Goal: Task Accomplishment & Management: Use online tool/utility

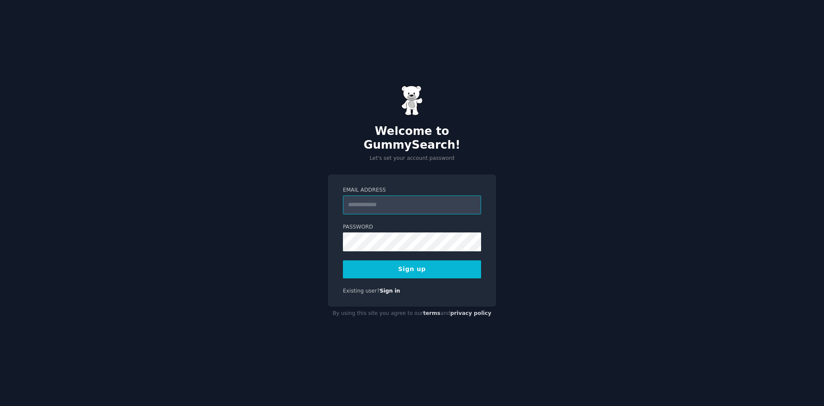
paste input "**********"
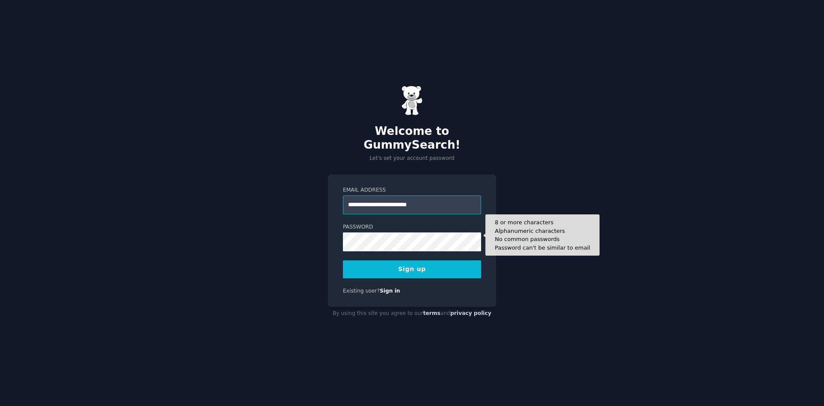
type input "**********"
click at [343, 260] on button "Sign up" at bounding box center [412, 269] width 138 height 18
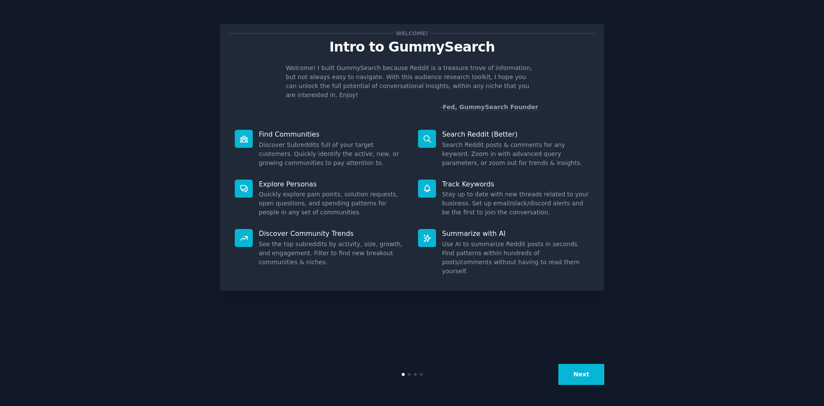
click at [574, 377] on button "Next" at bounding box center [582, 374] width 46 height 21
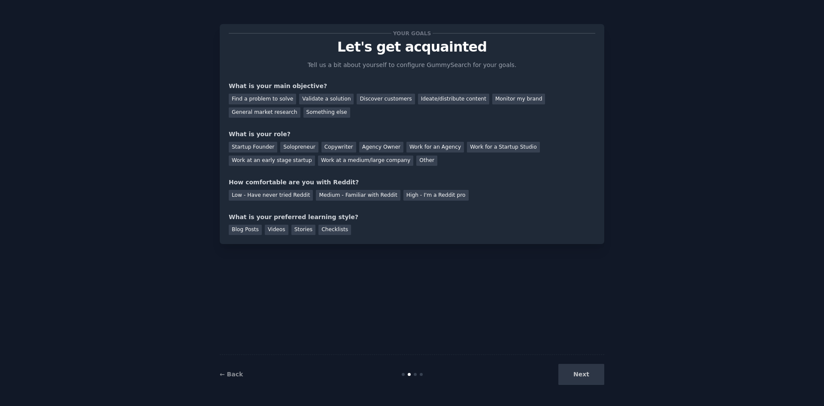
click at [574, 377] on div "Next" at bounding box center [540, 374] width 128 height 21
click at [235, 227] on div "Blog Posts" at bounding box center [245, 230] width 33 height 11
click at [288, 143] on div "Solopreneur" at bounding box center [299, 147] width 38 height 11
click at [418, 99] on div "Ideate/distribute content" at bounding box center [453, 99] width 71 height 11
click at [591, 373] on div "Next" at bounding box center [540, 374] width 128 height 21
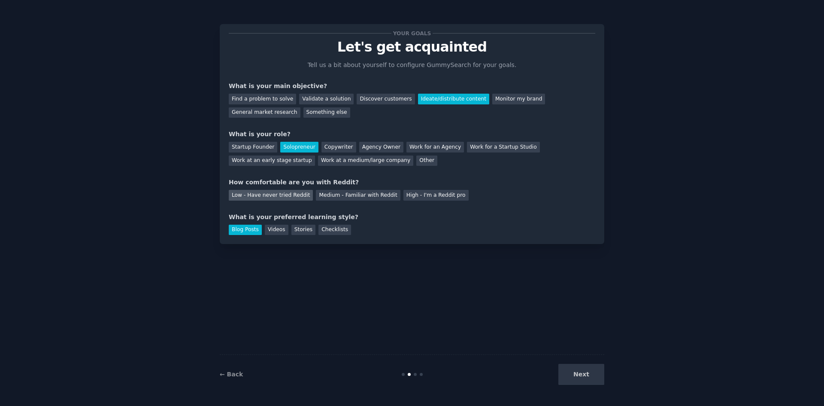
click at [292, 191] on div "Low - Have never tried Reddit" at bounding box center [271, 195] width 84 height 11
click at [592, 375] on button "Next" at bounding box center [582, 374] width 46 height 21
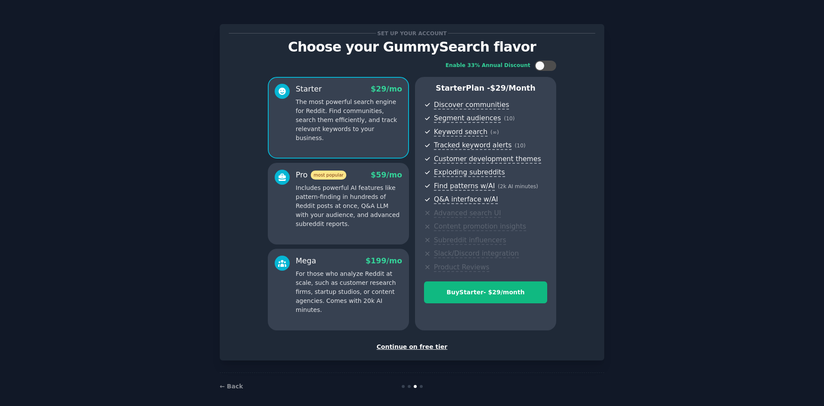
click at [413, 347] on div "Continue on free tier" at bounding box center [412, 346] width 367 height 9
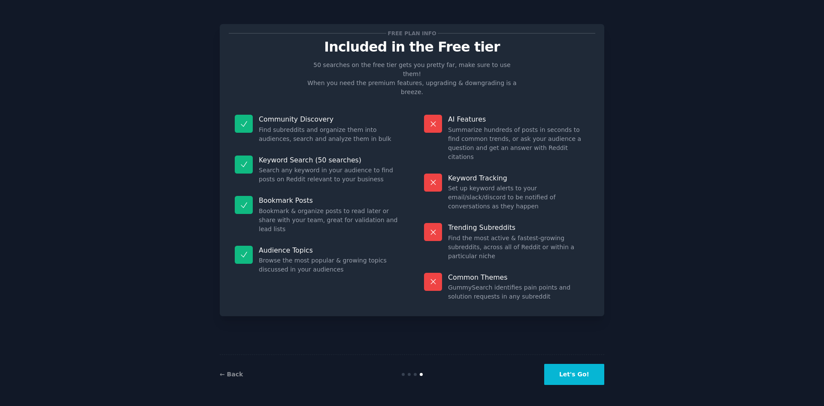
click at [569, 377] on button "Let's Go!" at bounding box center [574, 374] width 60 height 21
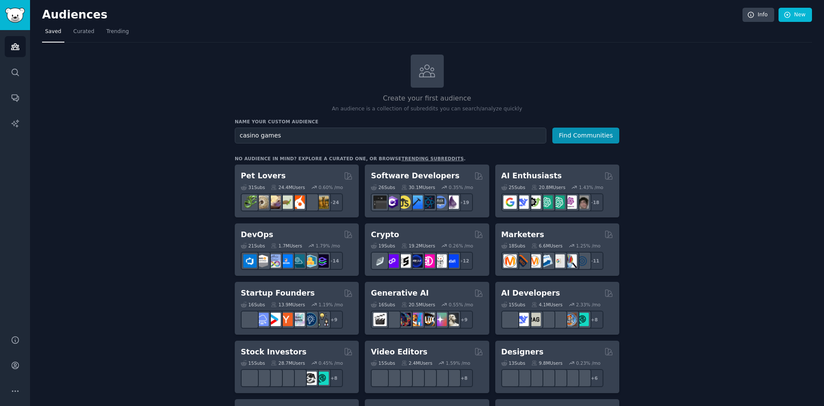
type input "casino games"
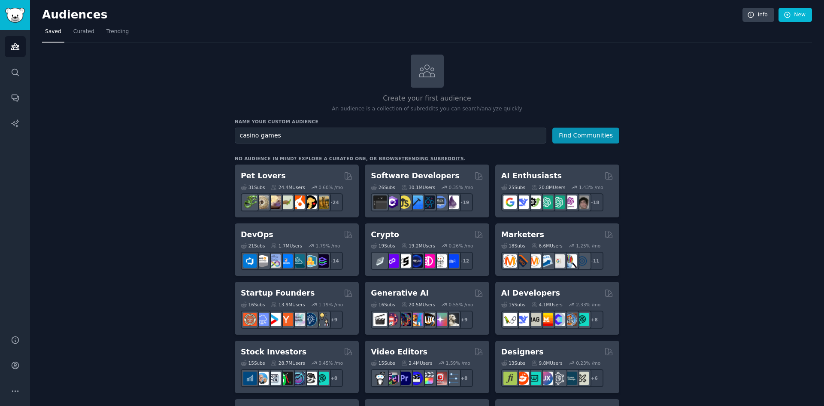
click at [553, 128] on button "Find Communities" at bounding box center [586, 136] width 67 height 16
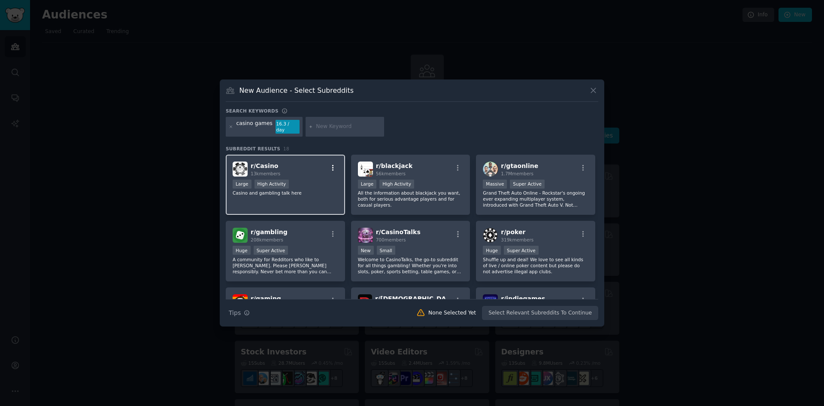
click at [332, 164] on icon "button" at bounding box center [333, 167] width 2 height 6
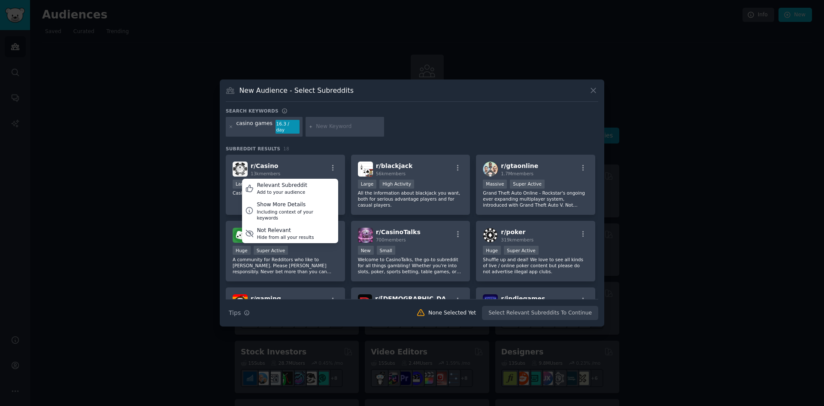
click at [412, 132] on div "casino games 16.3 / day" at bounding box center [412, 128] width 373 height 23
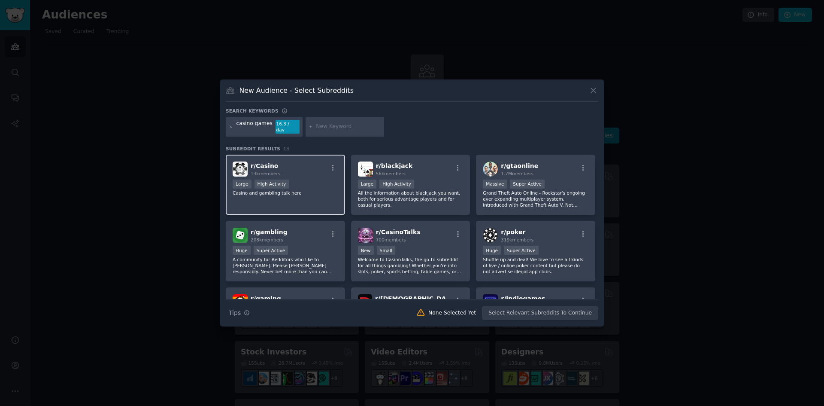
click at [308, 164] on div "r/ Casino 13k members" at bounding box center [286, 168] width 106 height 15
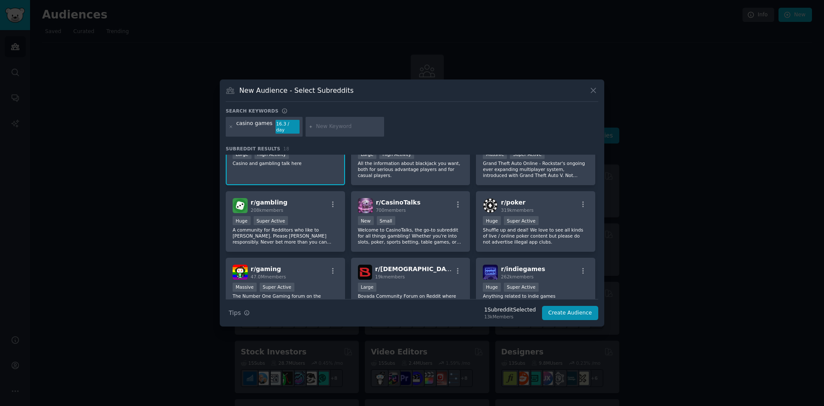
scroll to position [43, 0]
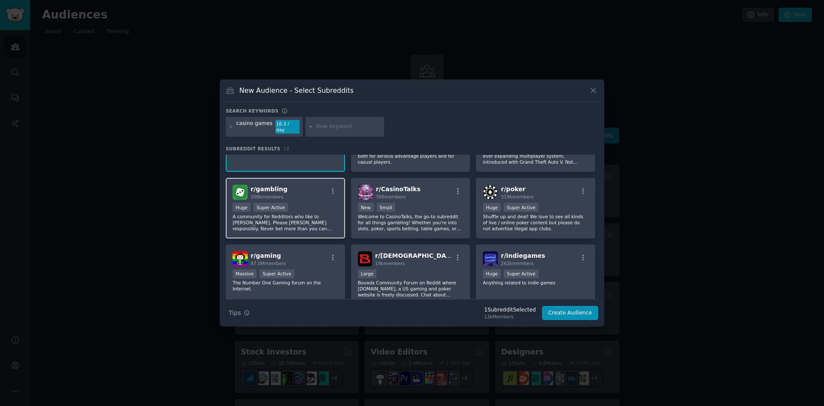
click at [312, 185] on div "r/ gambling 208k members" at bounding box center [286, 192] width 106 height 15
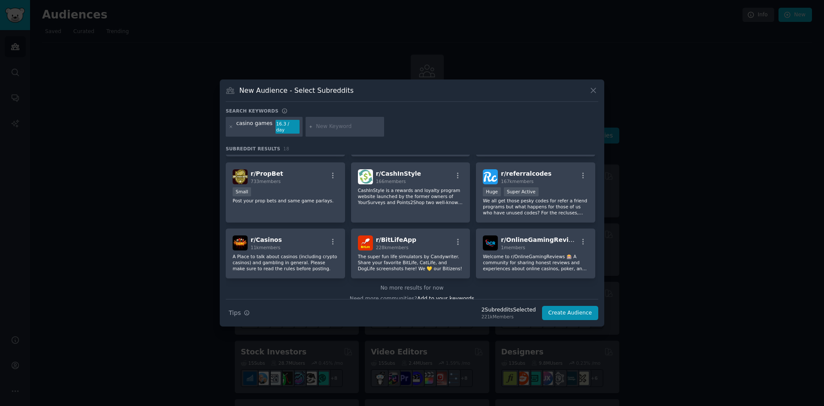
scroll to position [267, 0]
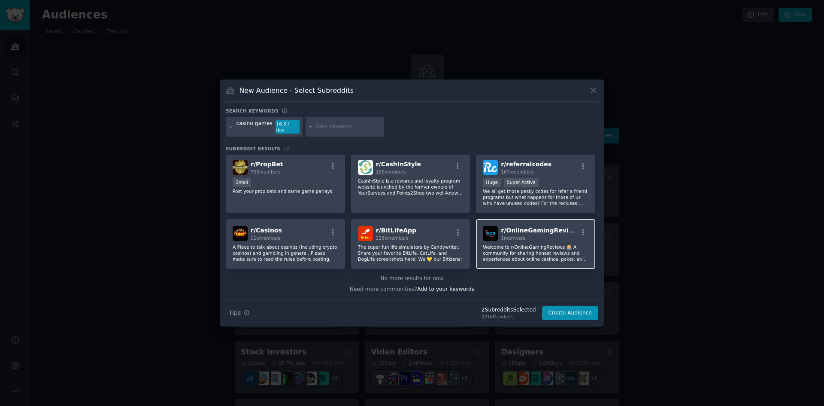
click at [537, 235] on div "1 members" at bounding box center [539, 238] width 77 height 6
click at [533, 238] on div "1 members" at bounding box center [539, 238] width 77 height 6
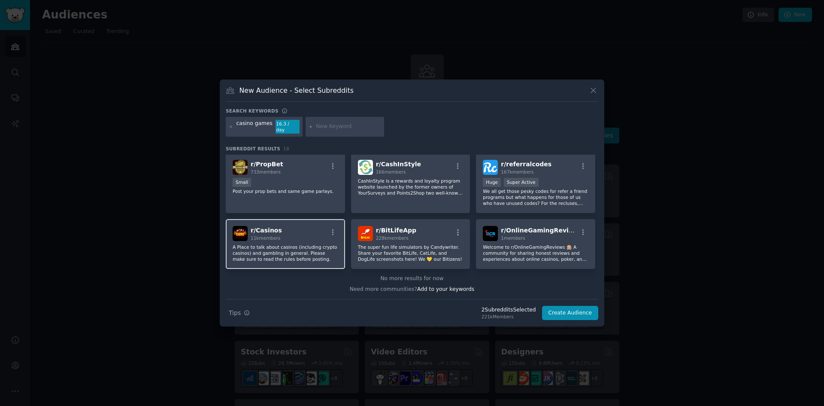
click at [280, 231] on div "r/ Casinos 11k members" at bounding box center [286, 233] width 106 height 15
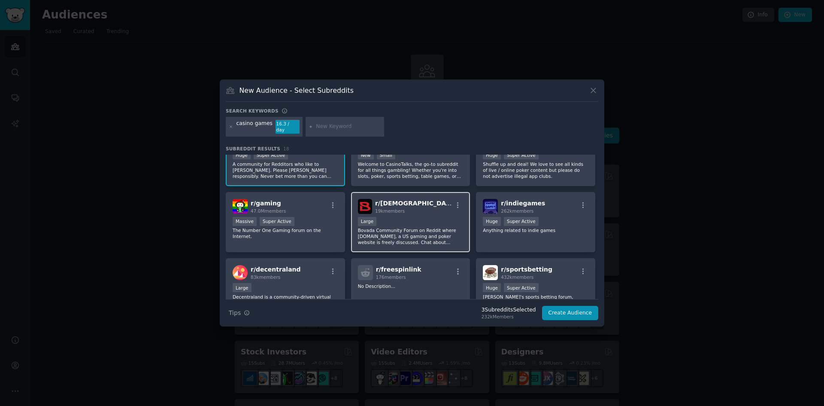
scroll to position [0, 0]
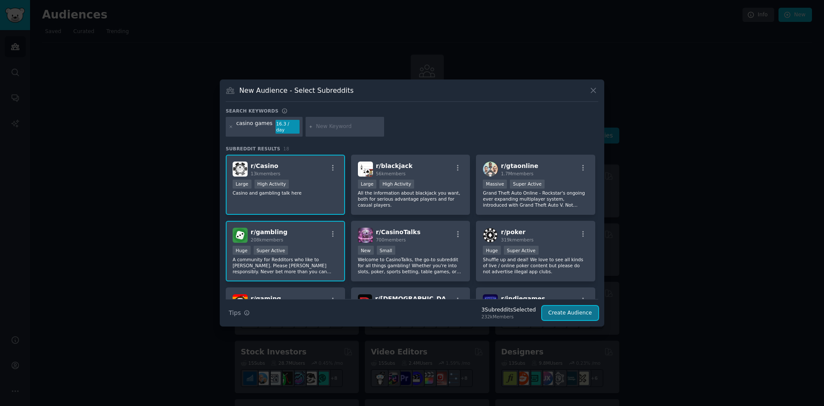
click at [581, 306] on button "Create Audience" at bounding box center [570, 313] width 57 height 15
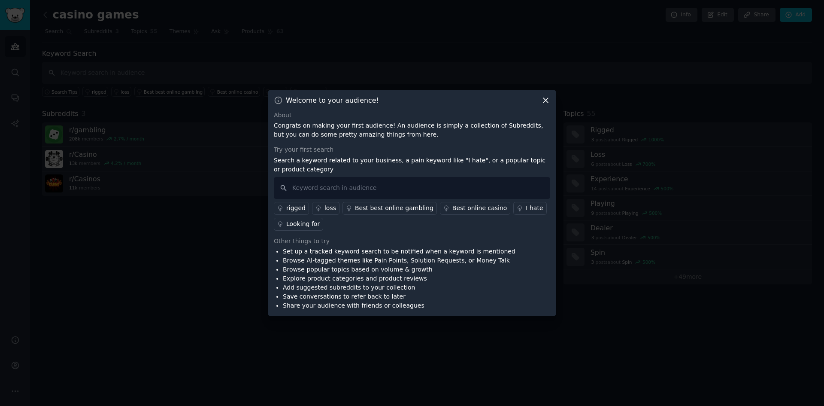
click at [549, 100] on icon at bounding box center [545, 100] width 9 height 9
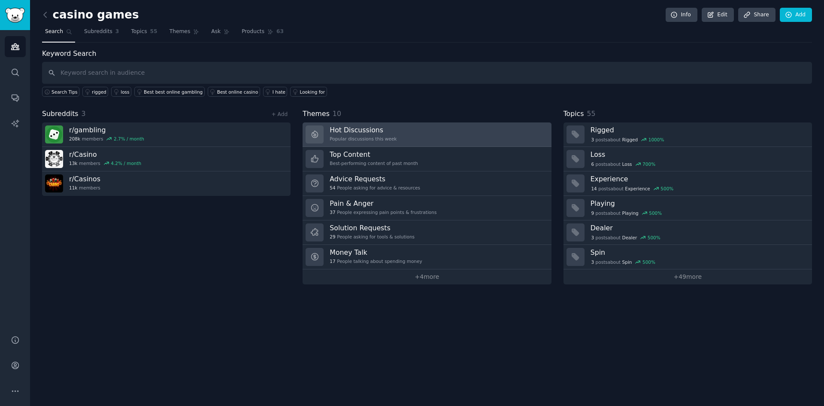
click at [365, 137] on div "Popular discussions this week" at bounding box center [363, 139] width 67 height 6
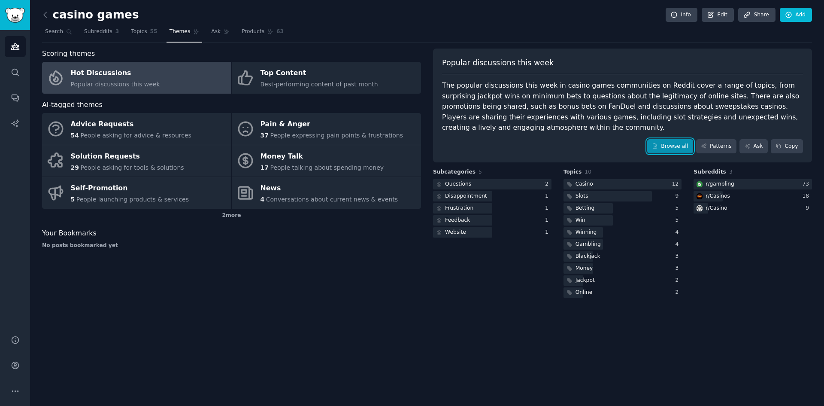
click at [671, 146] on link "Browse all" at bounding box center [670, 146] width 46 height 15
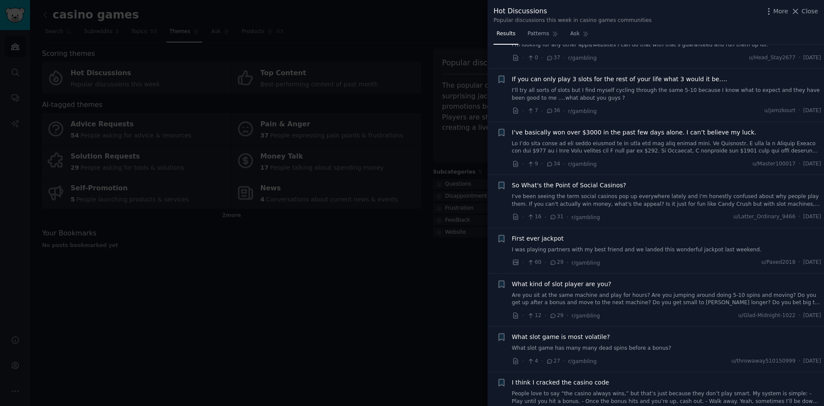
scroll to position [472, 0]
